Goal: Information Seeking & Learning: Learn about a topic

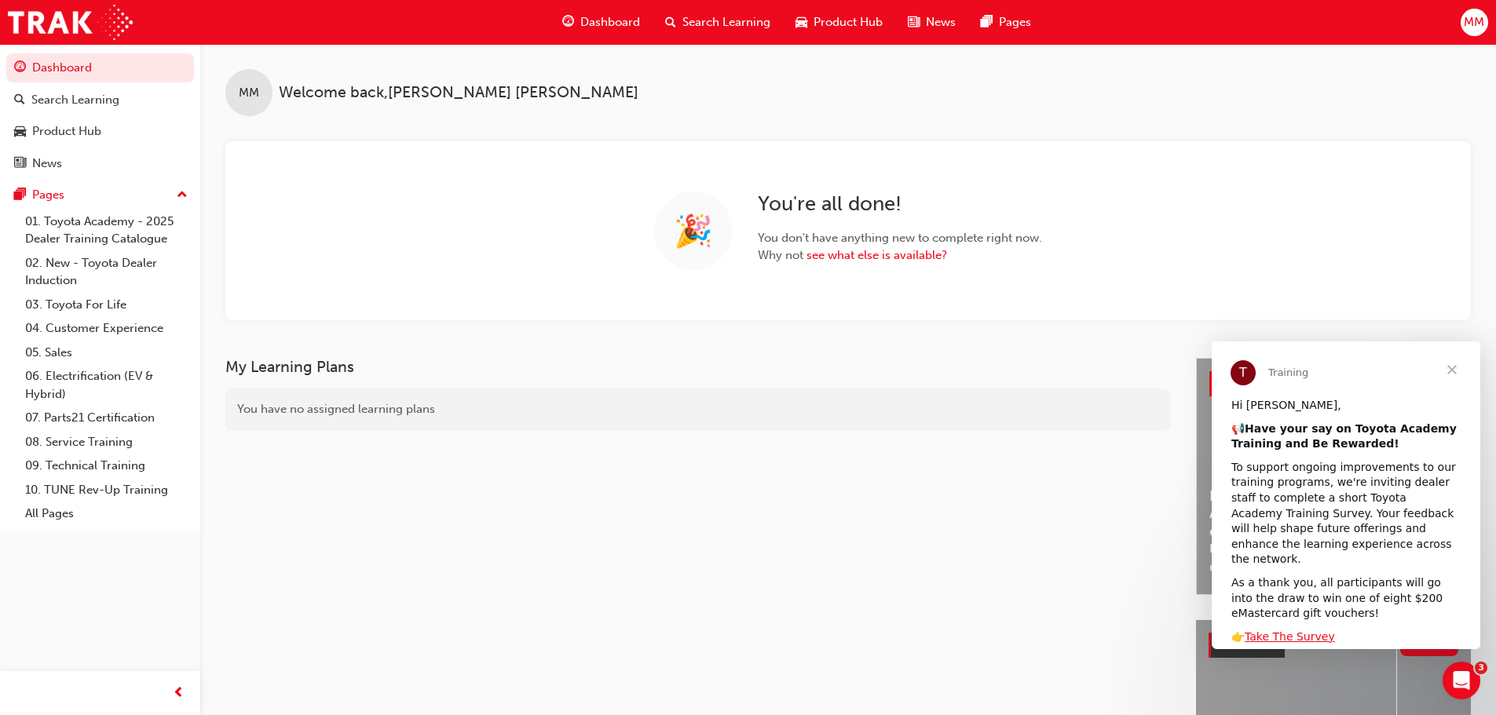
click at [699, 17] on span "Search Learning" at bounding box center [726, 22] width 88 height 18
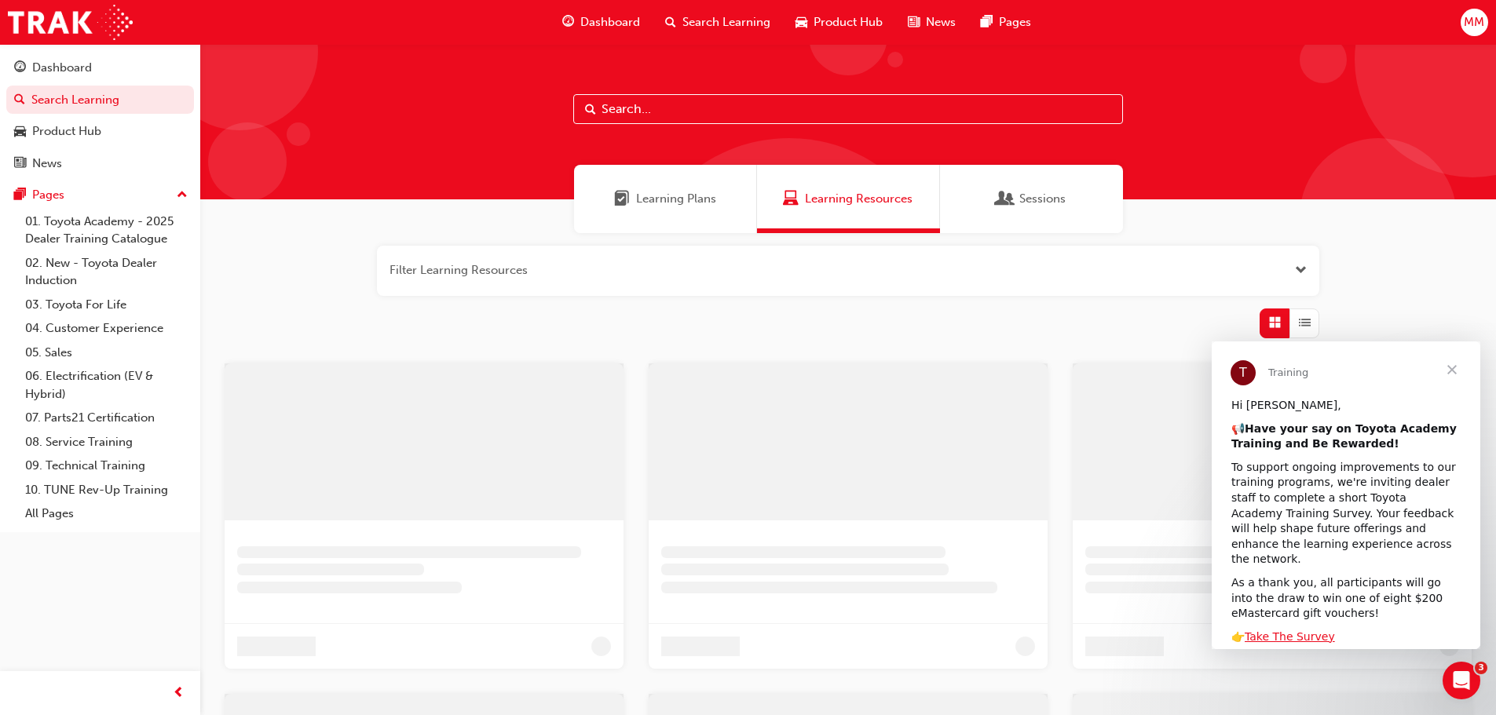
click at [638, 107] on input "text" at bounding box center [848, 109] width 550 height 30
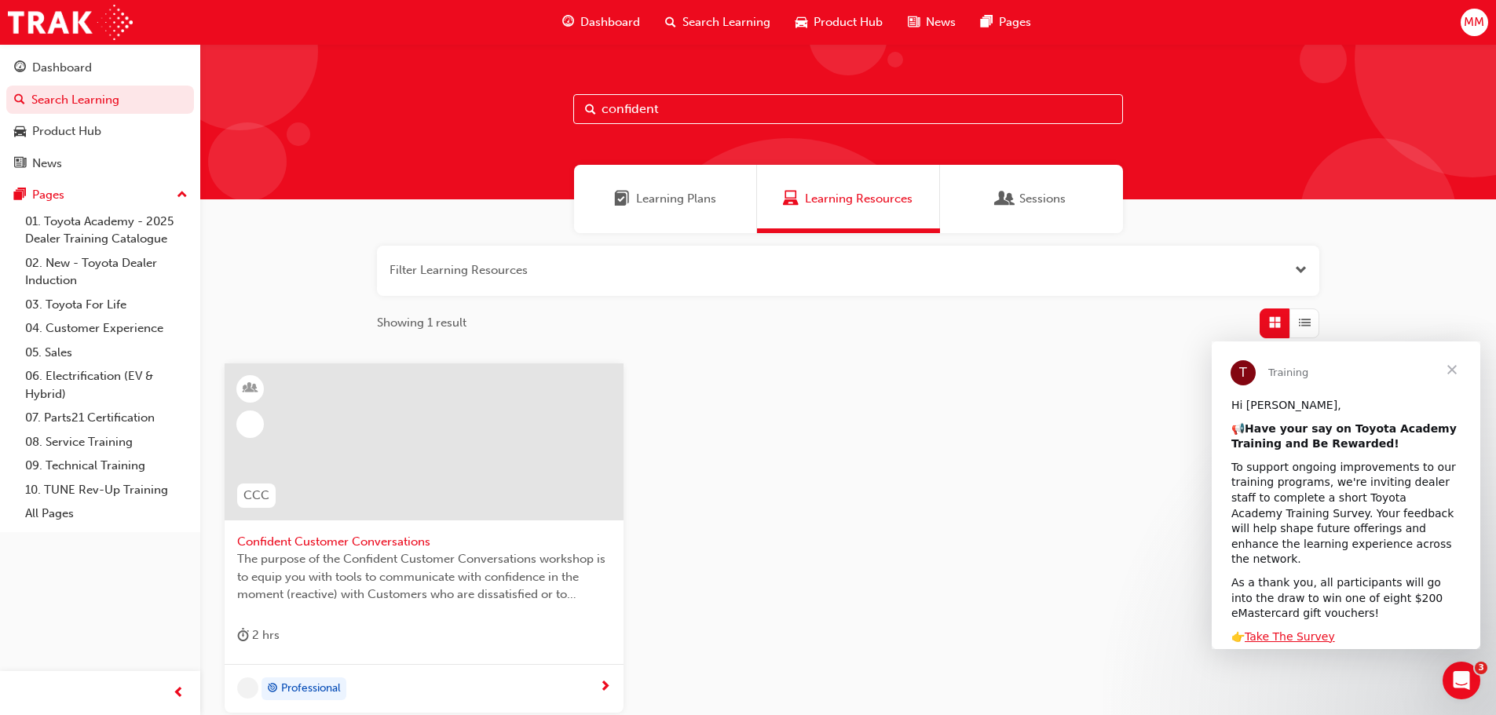
type input "confident"
click at [356, 545] on span "Confident Customer Conversations" at bounding box center [424, 542] width 374 height 18
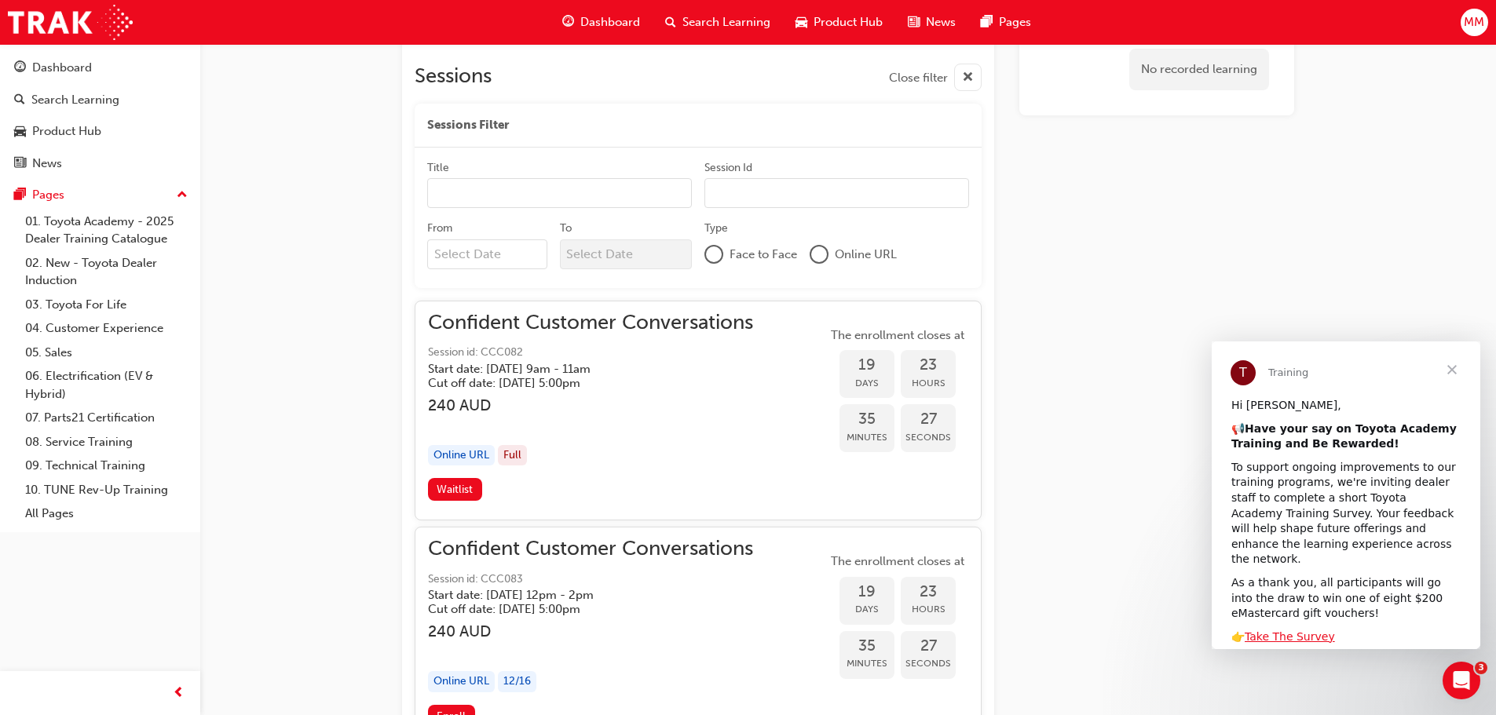
scroll to position [968, 0]
